Goal: Task Accomplishment & Management: Use online tool/utility

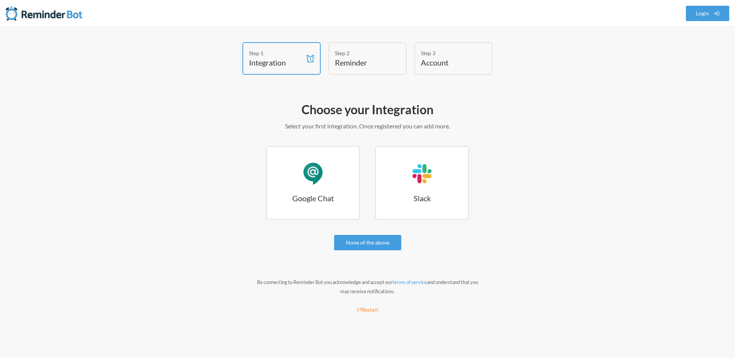
click at [361, 43] on div "Step 2 Reminder" at bounding box center [367, 58] width 78 height 33
click at [353, 56] on div "Step 2" at bounding box center [362, 53] width 54 height 8
click at [329, 158] on link "Google Chat Google Chat" at bounding box center [313, 183] width 94 height 74
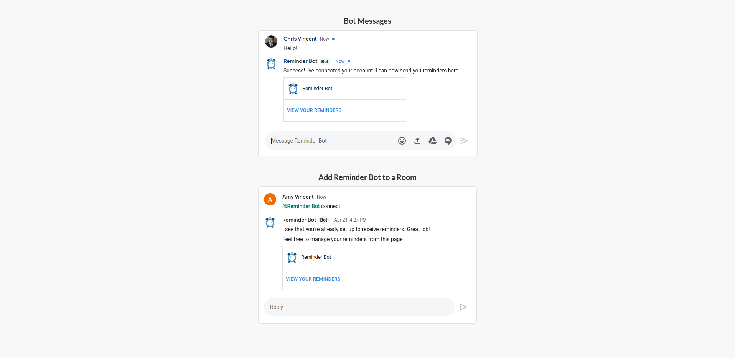
scroll to position [184, 0]
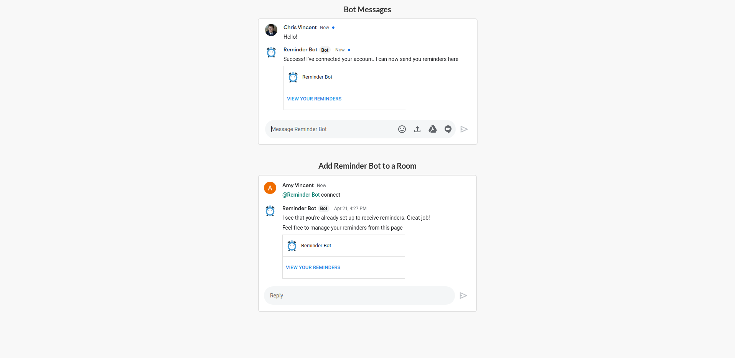
click at [311, 100] on img at bounding box center [368, 81] width 220 height 127
click at [312, 98] on img at bounding box center [368, 81] width 220 height 127
click at [333, 131] on img at bounding box center [368, 81] width 220 height 127
click at [337, 162] on h5 "Add Reminder Bot to a Room" at bounding box center [367, 165] width 219 height 11
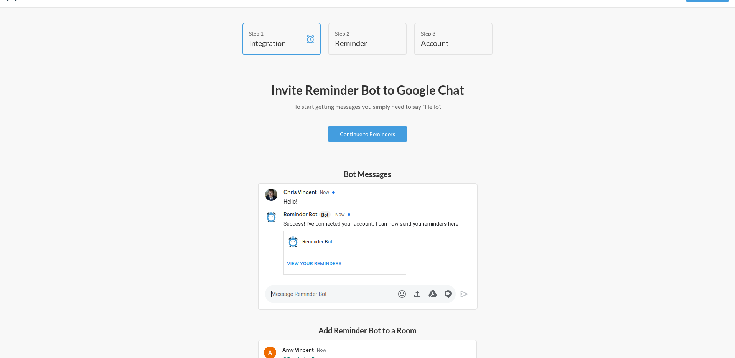
scroll to position [13, 0]
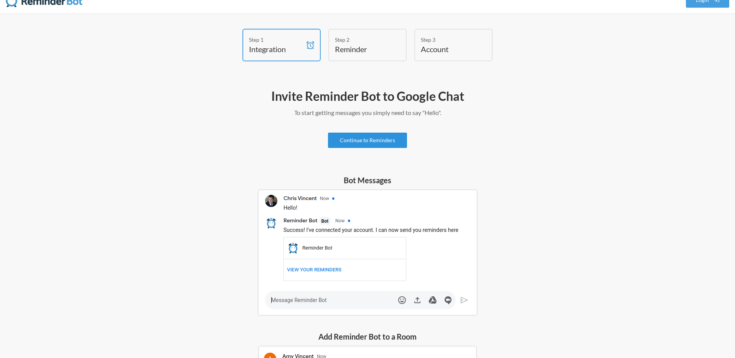
click at [359, 144] on link "Continue to Reminders" at bounding box center [367, 140] width 79 height 15
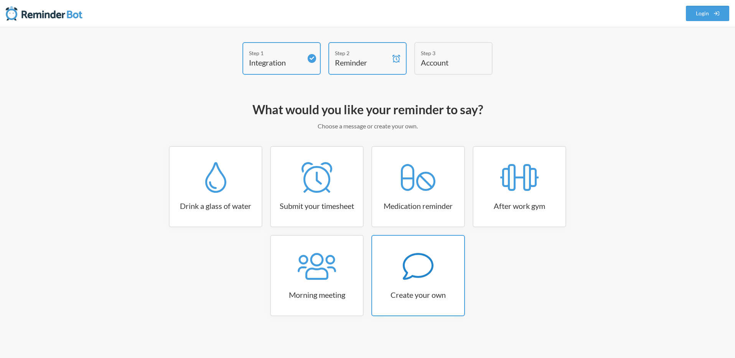
click at [384, 272] on div at bounding box center [418, 266] width 92 height 31
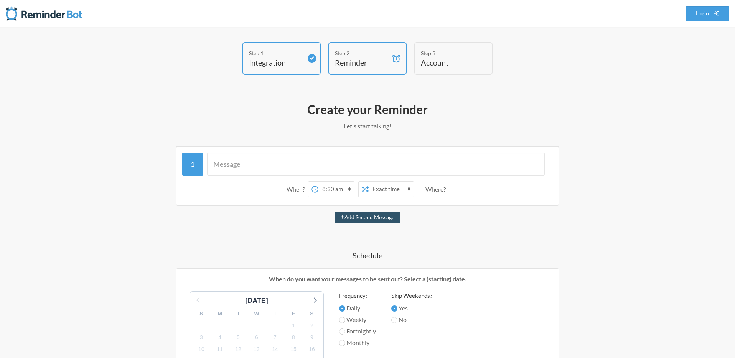
click at [378, 188] on select "Exact time Random time" at bounding box center [391, 189] width 45 height 15
click at [323, 192] on select "12:00 am 12:15 am 12:30 am 12:45 am 1:00 am 1:15 am 1:30 am 1:45 am 2:00 am 2:1…" at bounding box center [336, 189] width 36 height 15
select select "09:00:00"
click at [318, 182] on select "12:00 am 12:15 am 12:30 am 12:45 am 1:00 am 1:15 am 1:30 am 1:45 am 2:00 am 2:1…" at bounding box center [336, 189] width 36 height 15
click at [243, 162] on input "text" at bounding box center [376, 164] width 338 height 23
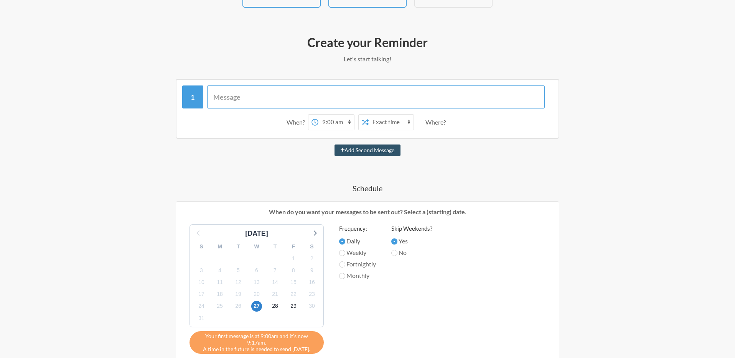
scroll to position [78, 0]
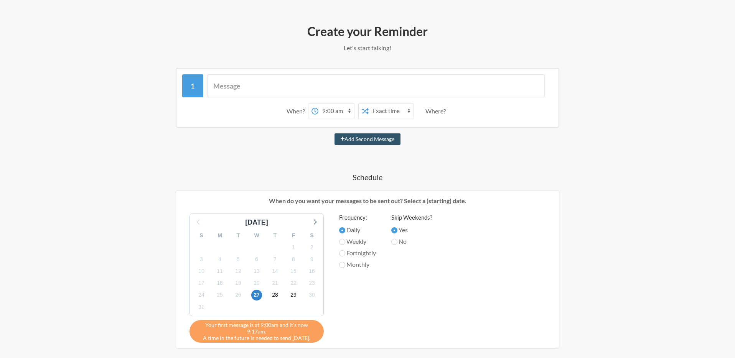
click at [368, 241] on label "Weekly" at bounding box center [357, 241] width 37 height 9
click at [345, 241] on input "Weekly" at bounding box center [342, 242] width 6 height 6
radio input "true"
click at [315, 223] on icon at bounding box center [315, 221] width 3 height 5
click at [219, 246] on span "1" at bounding box center [219, 247] width 11 height 11
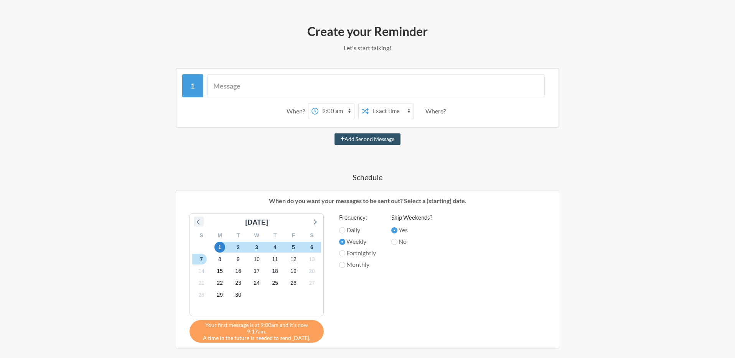
click at [197, 222] on icon at bounding box center [197, 221] width 3 height 5
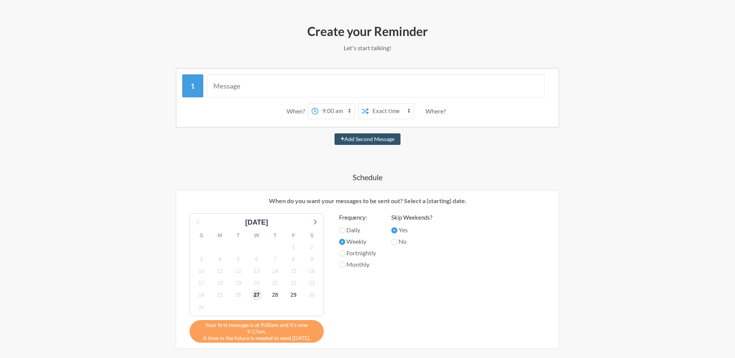
click at [255, 297] on span "27" at bounding box center [256, 295] width 11 height 11
click at [331, 109] on select "12:00 am 12:15 am 12:30 am 12:45 am 1:00 am 1:15 am 1:30 am 1:45 am 2:00 am 2:1…" at bounding box center [336, 111] width 36 height 15
select select "09:30:00"
click at [318, 104] on select "12:00 am 12:15 am 12:30 am 12:45 am 1:00 am 1:15 am 1:30 am 1:45 am 2:00 am 2:1…" at bounding box center [336, 111] width 36 height 15
click at [328, 111] on select "12:00 am 12:15 am 12:30 am 12:45 am 1:00 am 1:15 am 1:30 am 1:45 am 2:00 am 2:1…" at bounding box center [336, 111] width 36 height 15
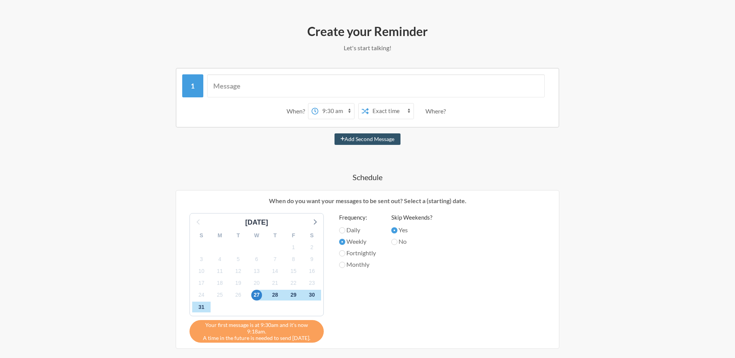
click at [318, 104] on select "12:00 am 12:15 am 12:30 am 12:45 am 1:00 am 1:15 am 1:30 am 1:45 am 2:00 am 2:1…" at bounding box center [336, 111] width 36 height 15
click at [266, 85] on input "text" at bounding box center [376, 85] width 338 height 23
type input "Test"
click at [356, 175] on h4 "Schedule" at bounding box center [367, 177] width 445 height 11
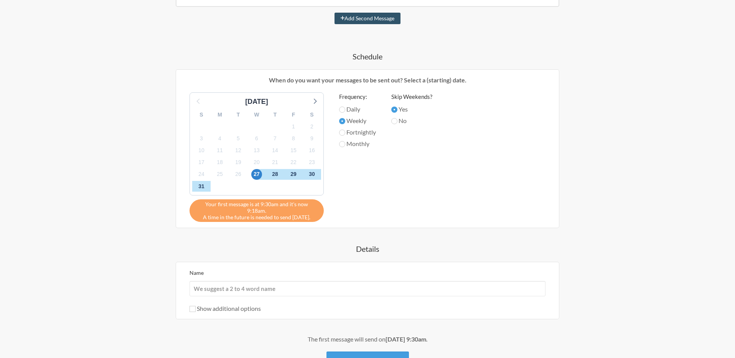
scroll to position [253, 0]
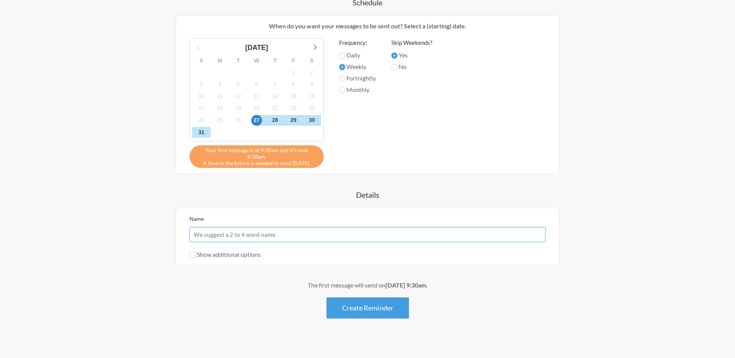
click at [339, 234] on input "Name" at bounding box center [367, 234] width 356 height 15
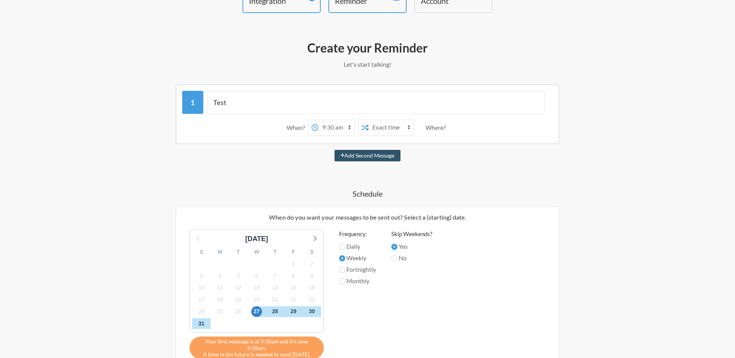
scroll to position [55, 0]
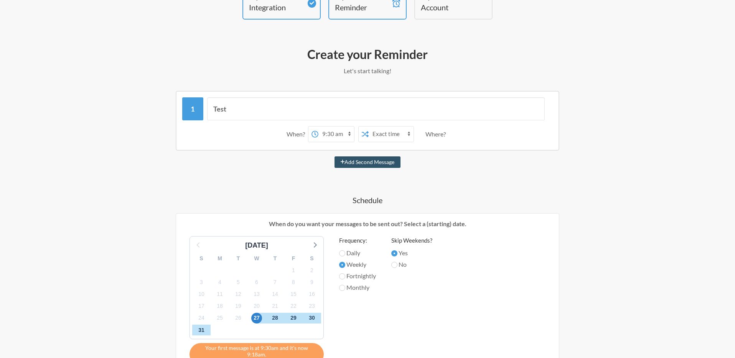
type input "Running a test"
click at [332, 135] on select "12:00 am 12:15 am 12:30 am 12:45 am 1:00 am 1:15 am 1:30 am 1:45 am 2:00 am 2:1…" at bounding box center [336, 134] width 36 height 15
click at [440, 139] on div "Where?" at bounding box center [436, 134] width 23 height 16
click at [439, 135] on div "Where?" at bounding box center [436, 134] width 23 height 16
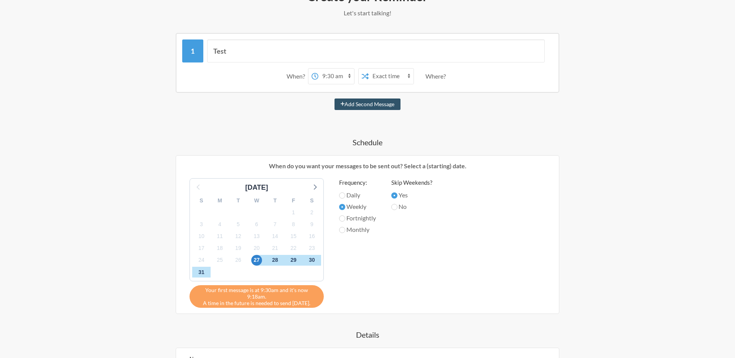
scroll to position [253, 0]
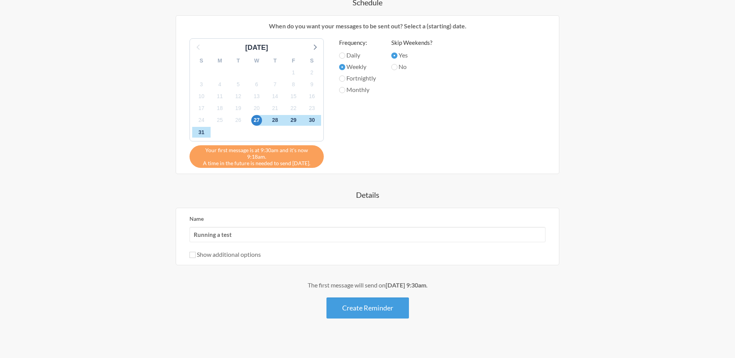
click at [235, 251] on label "Show additional options" at bounding box center [224, 254] width 71 height 7
click at [196, 252] on input "Show additional options" at bounding box center [192, 255] width 6 height 6
checkbox input "true"
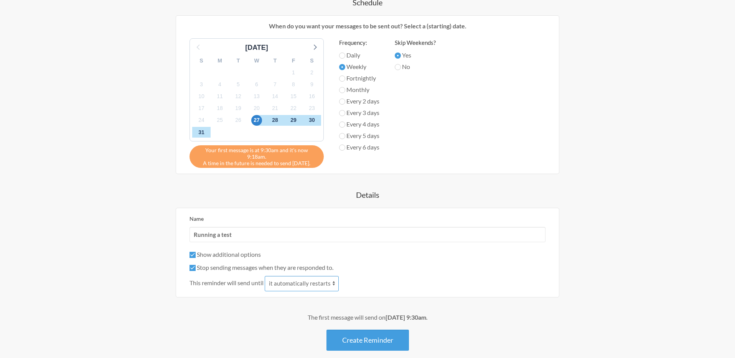
click at [299, 277] on select "it automatically restarts it is replied to" at bounding box center [302, 283] width 74 height 15
click at [229, 265] on div "Stop sending messages when they are responded to." at bounding box center [367, 267] width 356 height 9
click at [192, 265] on input "Stop sending messages when they are responded to." at bounding box center [192, 268] width 6 height 6
checkbox input "false"
click at [379, 330] on button "Create Reminder" at bounding box center [367, 340] width 82 height 21
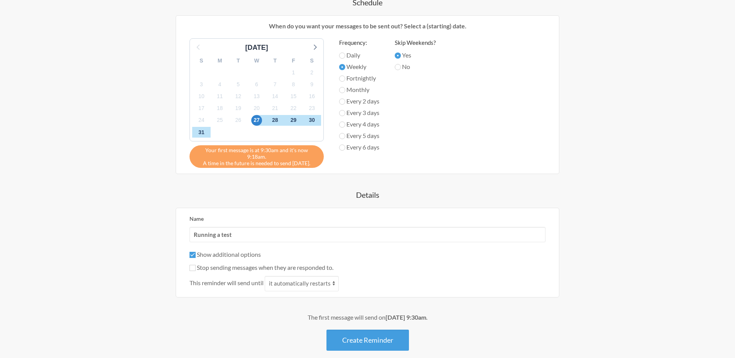
scroll to position [0, 0]
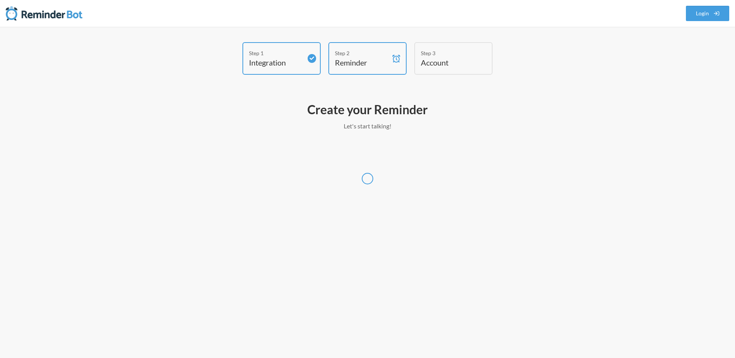
select select "Europe/[GEOGRAPHIC_DATA]"
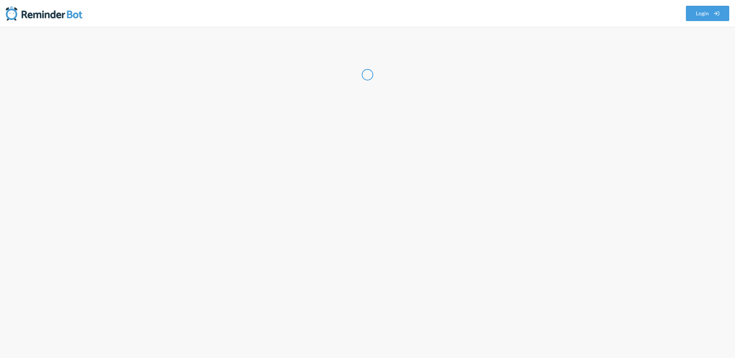
select select "DE"
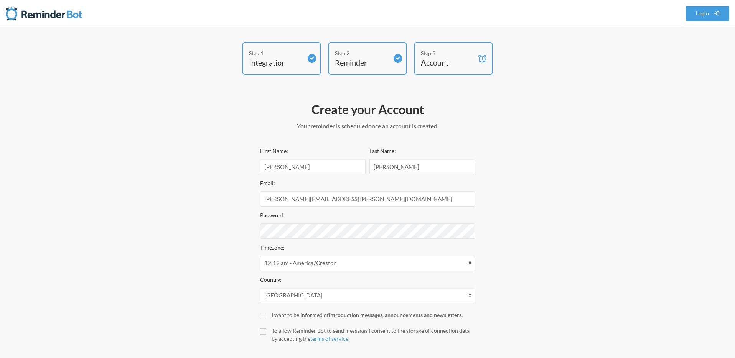
click at [178, 235] on div "Step 1 Integration Step 2 Reminder Step 3 Account Create your Account Your remi…" at bounding box center [367, 212] width 460 height 341
